Goal: Transaction & Acquisition: Subscribe to service/newsletter

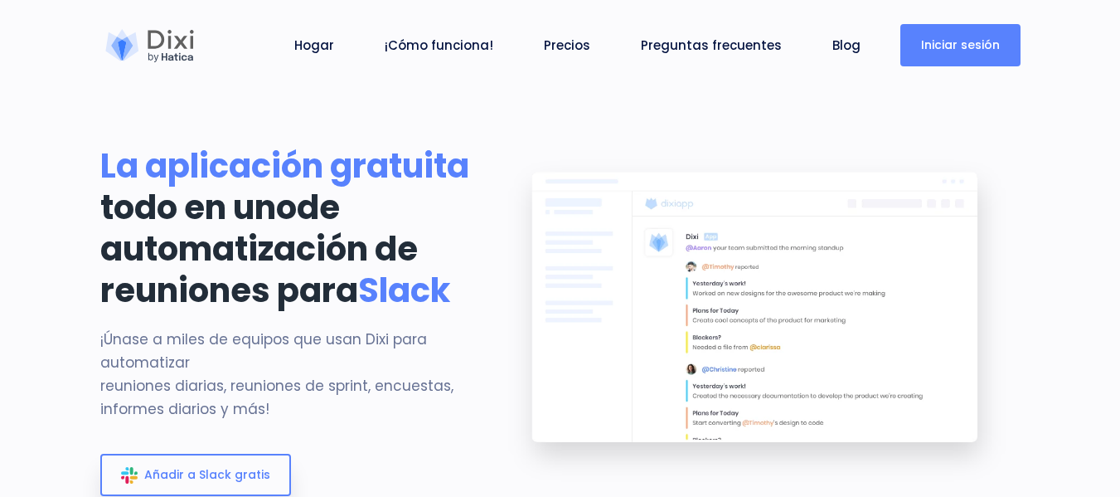
click at [953, 53] on link "Iniciar sesión" at bounding box center [960, 45] width 120 height 42
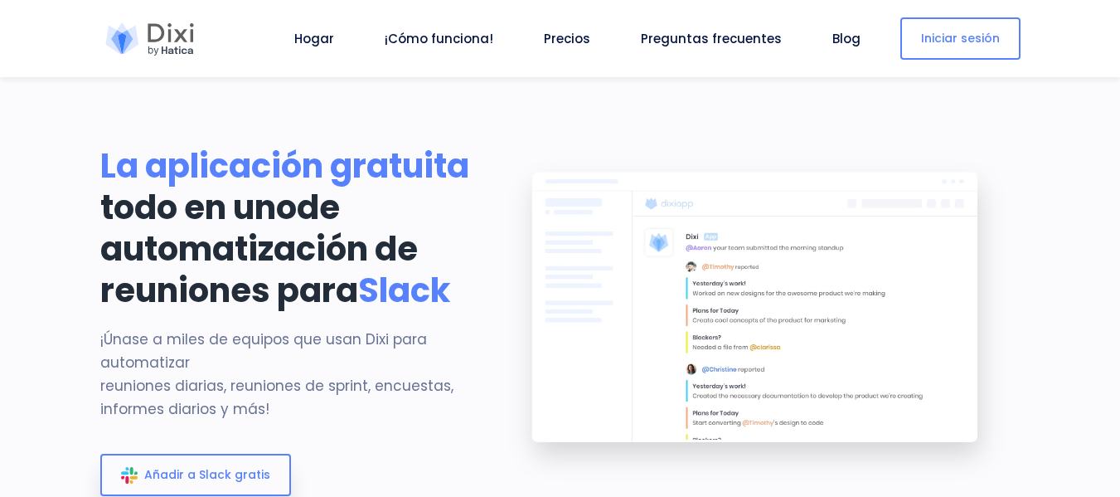
scroll to position [83, 0]
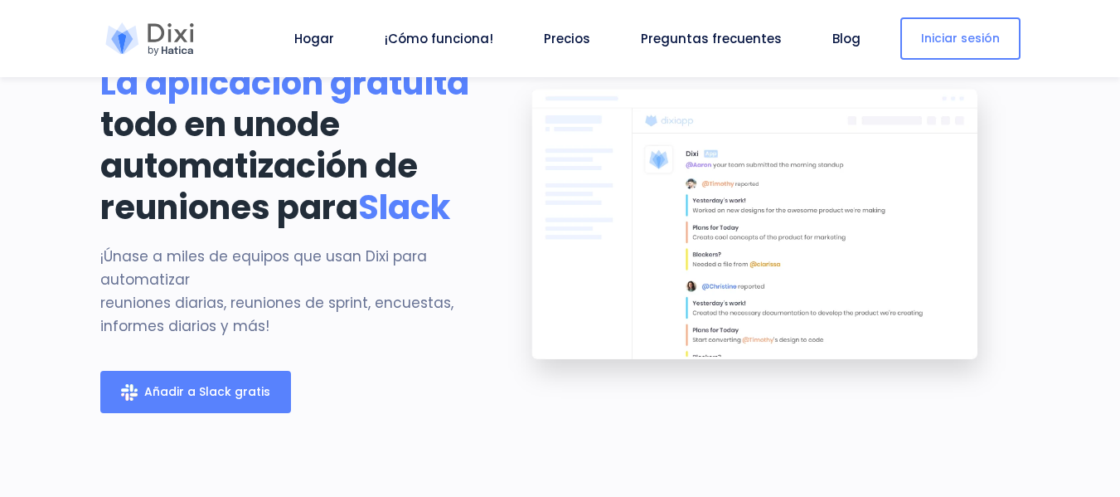
click at [208, 400] on font "Añadir a Slack gratis" at bounding box center [207, 391] width 126 height 17
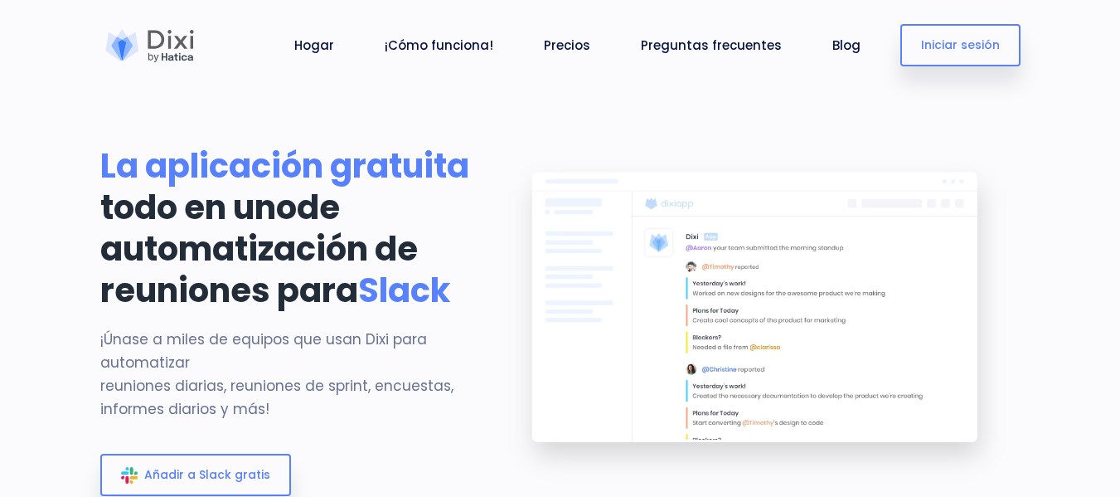
click at [992, 260] on img at bounding box center [757, 320] width 526 height 351
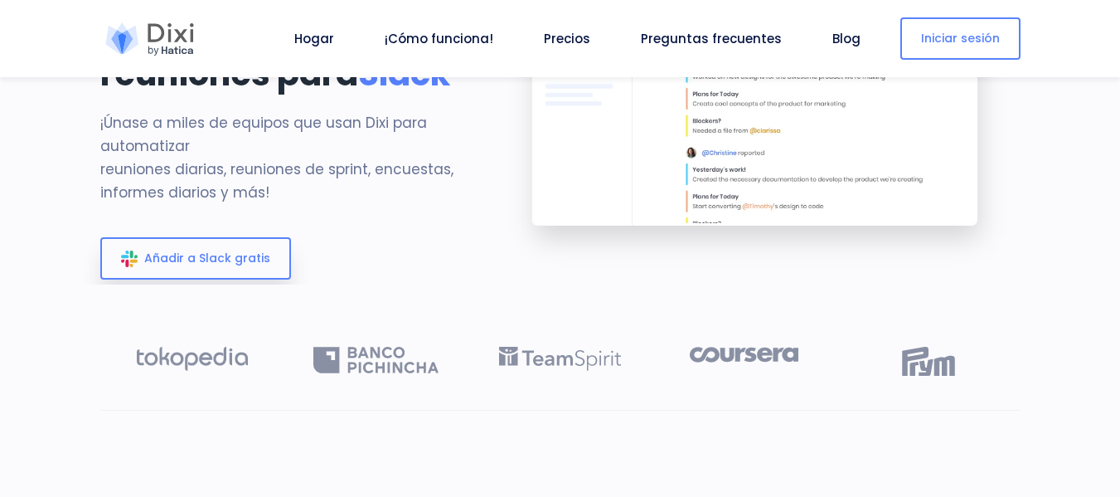
scroll to position [249, 0]
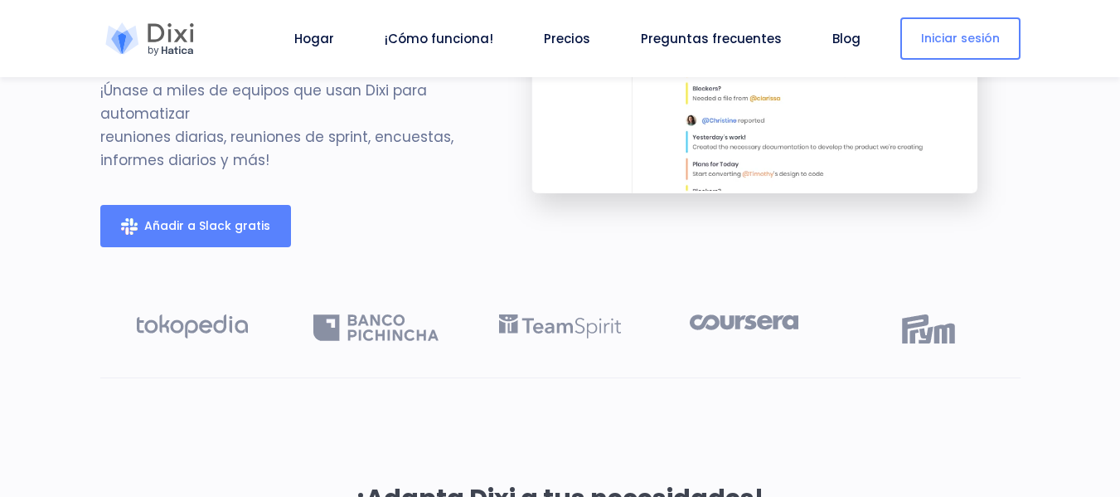
click at [247, 234] on font "Añadir a Slack gratis" at bounding box center [207, 225] width 126 height 17
